Goal: Task Accomplishment & Management: Manage account settings

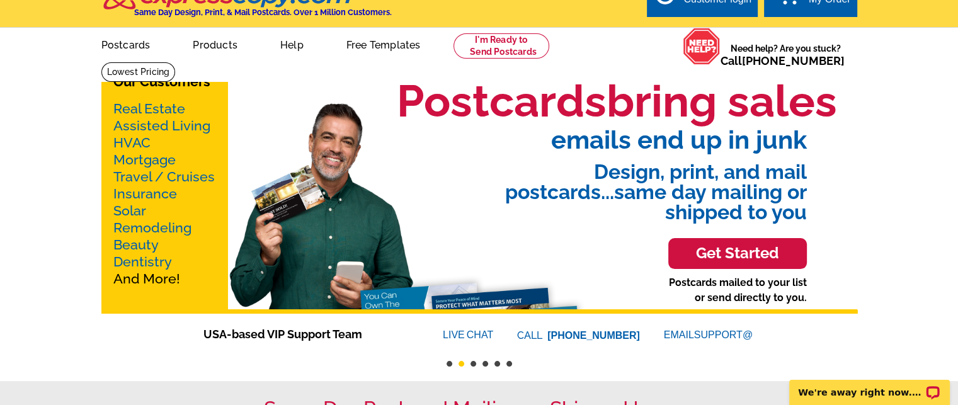
scroll to position [5, 0]
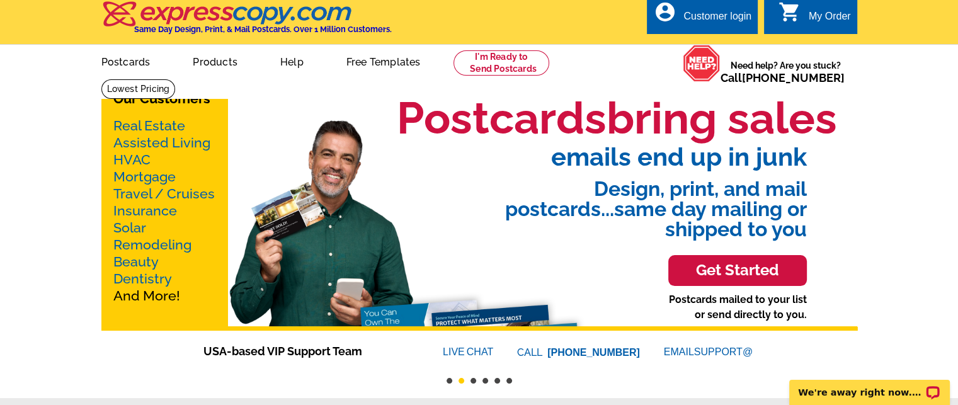
click at [165, 125] on link "Real Estate" at bounding box center [149, 126] width 72 height 16
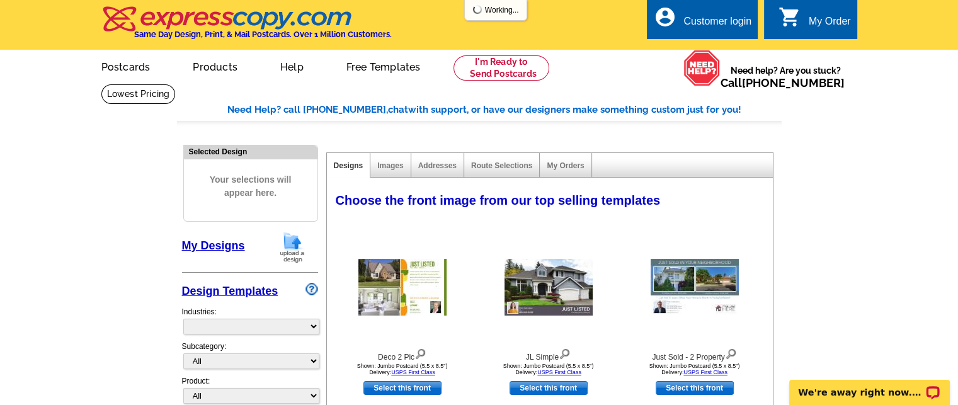
select select "785"
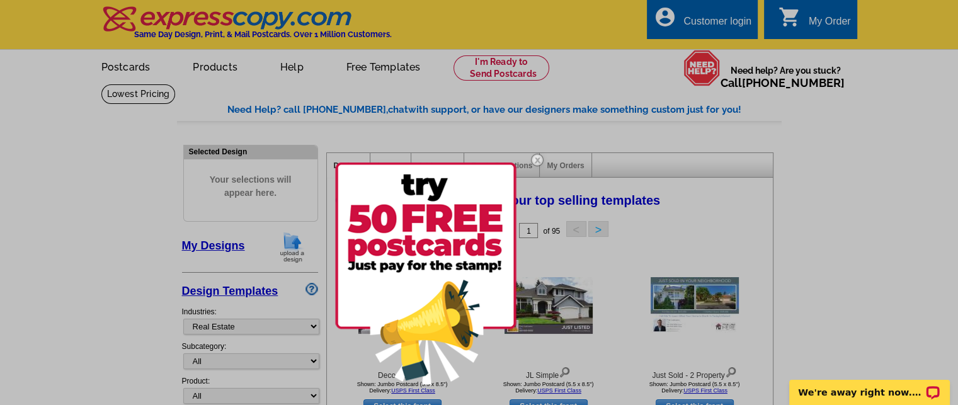
click at [821, 27] on div at bounding box center [479, 202] width 958 height 405
click at [921, 184] on div at bounding box center [479, 202] width 958 height 405
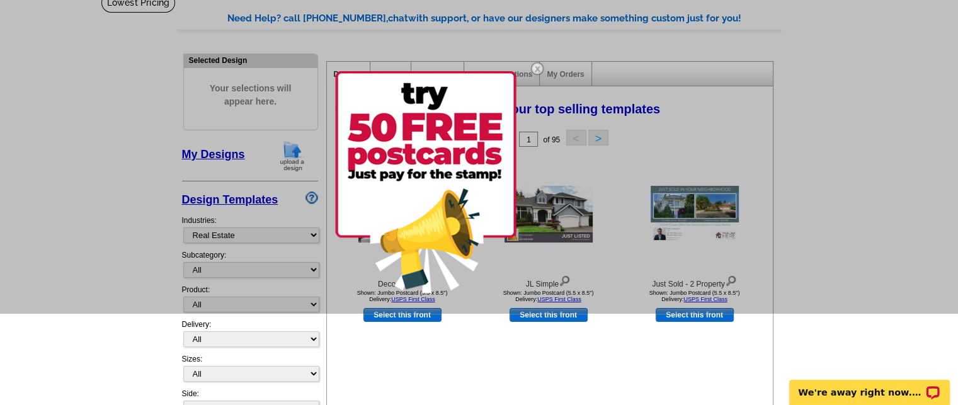
scroll to position [93, 0]
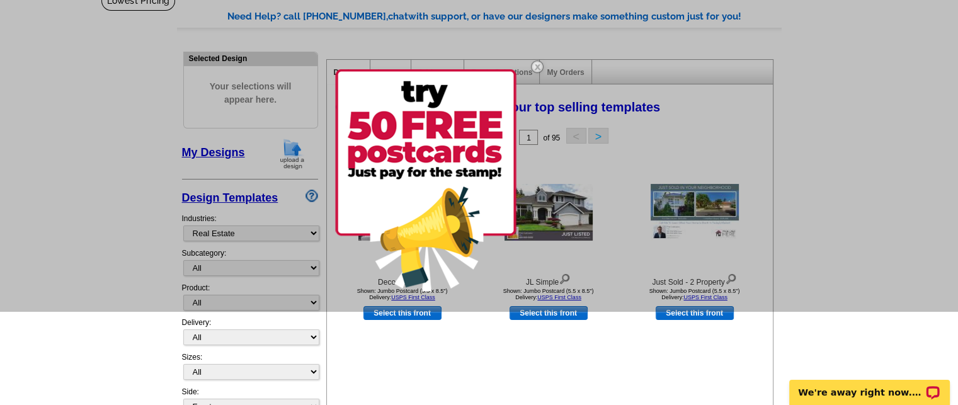
click at [418, 203] on img at bounding box center [425, 180] width 181 height 222
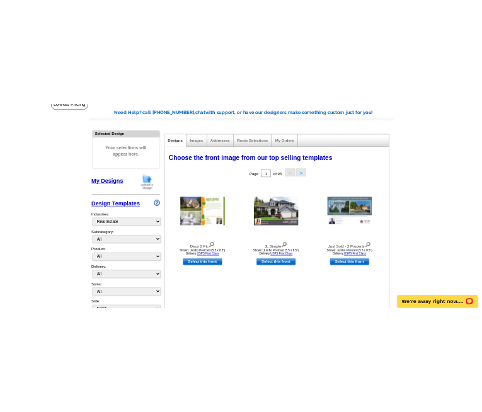
scroll to position [106, 0]
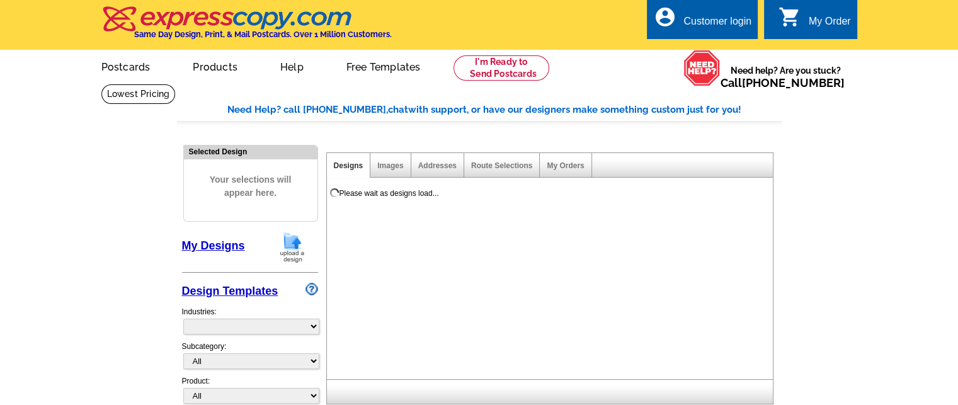
select select "831"
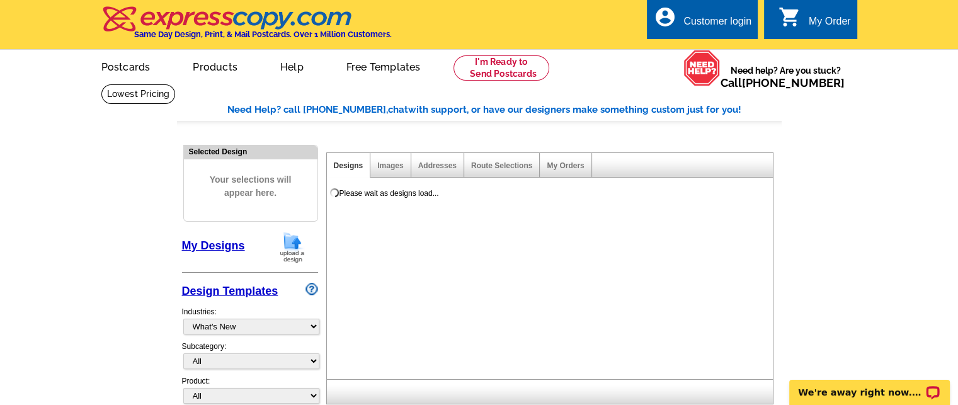
drag, startPoint x: 505, startPoint y: 141, endPoint x: 706, endPoint y: 25, distance: 232.2
click at [706, 25] on div "Customer login" at bounding box center [717, 25] width 68 height 18
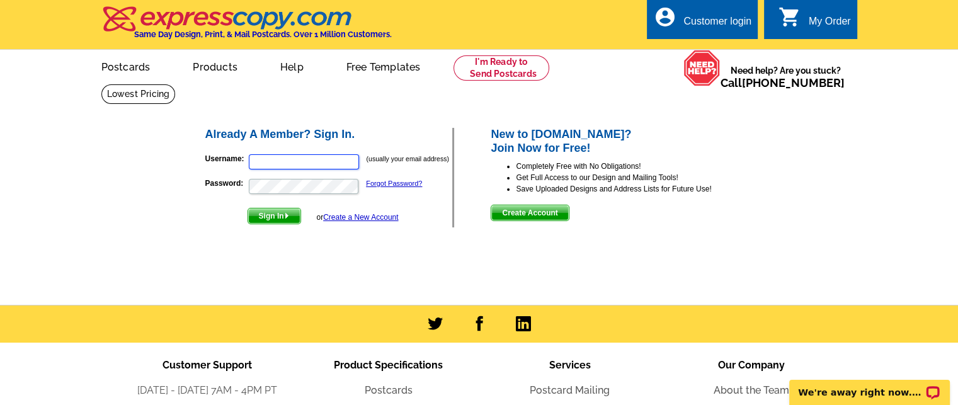
click at [268, 160] on input "Username:" at bounding box center [304, 161] width 110 height 15
type input "sueormonde@gmail.com"
click at [388, 184] on link "Forgot Password?" at bounding box center [394, 183] width 56 height 8
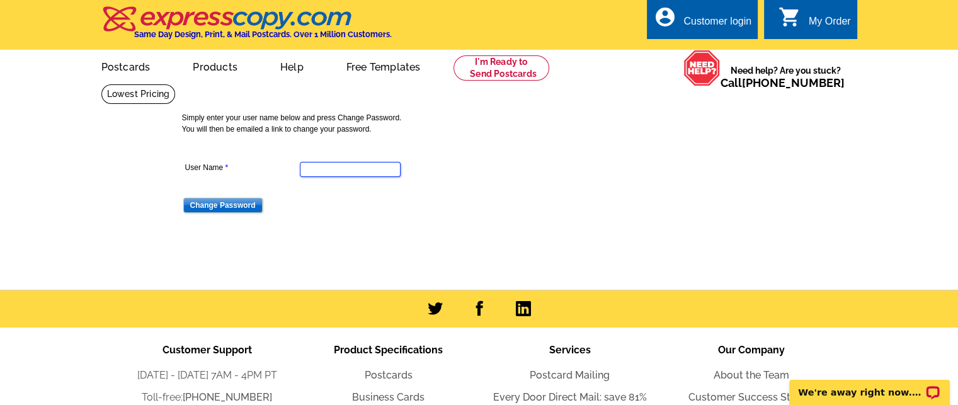
click at [314, 169] on input "User Name" at bounding box center [350, 169] width 101 height 15
type input "sueormonde@gmail.com"
click at [215, 208] on input "Change Password" at bounding box center [222, 205] width 79 height 15
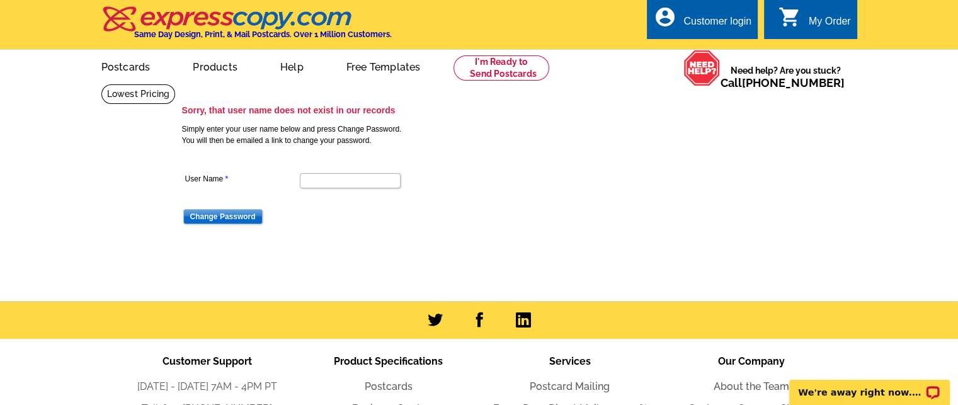
click at [696, 25] on div "Customer login" at bounding box center [717, 25] width 68 height 18
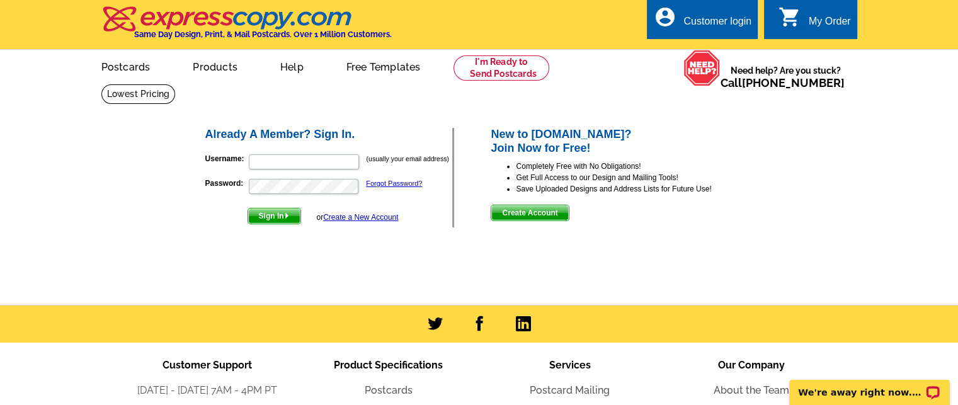
drag, startPoint x: 247, startPoint y: 157, endPoint x: 261, endPoint y: 158, distance: 13.9
click at [249, 157] on p "Username: (usually your email address)" at bounding box center [328, 162] width 247 height 18
click at [262, 159] on input "Username:" at bounding box center [304, 161] width 110 height 15
type input "sue.ormonde@coldwellbanker.com"
click at [391, 183] on link "Forgot Password?" at bounding box center [394, 183] width 56 height 8
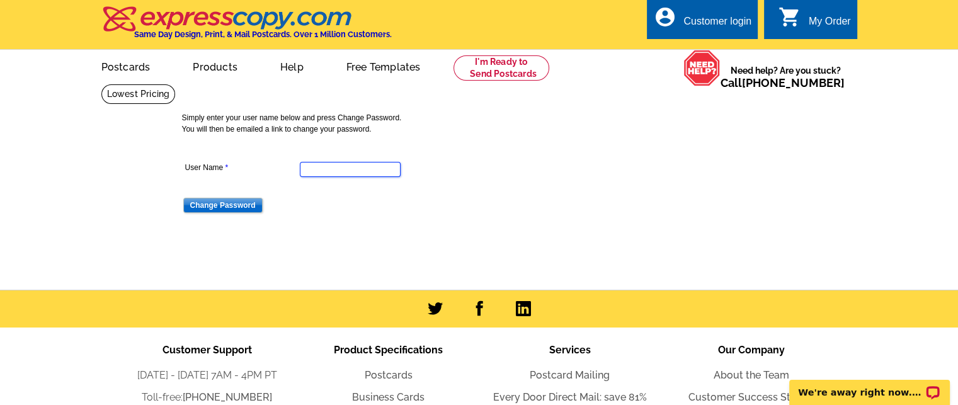
click at [317, 169] on input "User Name" at bounding box center [350, 169] width 101 height 15
type input "[EMAIL_ADDRESS][DOMAIN_NAME]"
click at [200, 208] on input "Change Password" at bounding box center [222, 205] width 79 height 15
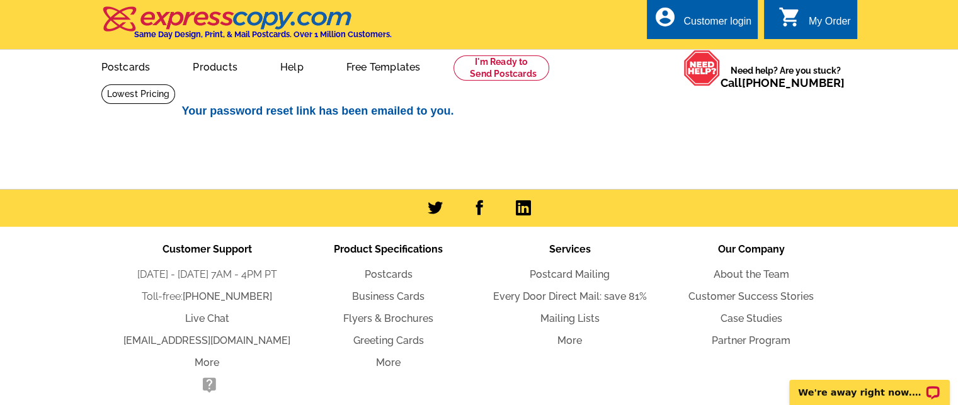
click at [714, 25] on div "Customer login" at bounding box center [717, 25] width 68 height 18
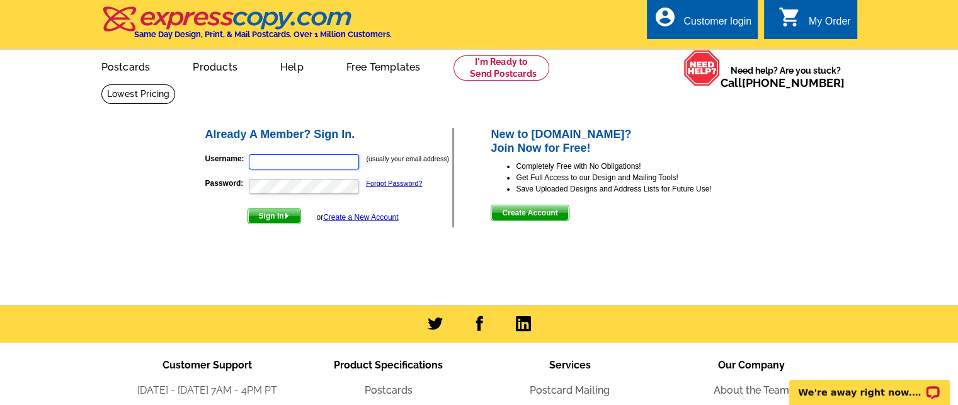
click at [283, 166] on input "Username:" at bounding box center [304, 161] width 110 height 15
type input "[EMAIL_ADDRESS][DOMAIN_NAME]"
click at [381, 183] on link "Forgot Password?" at bounding box center [394, 183] width 56 height 8
click at [275, 218] on span "Sign In" at bounding box center [274, 215] width 52 height 15
